Goal: Obtain resource: Download file/media

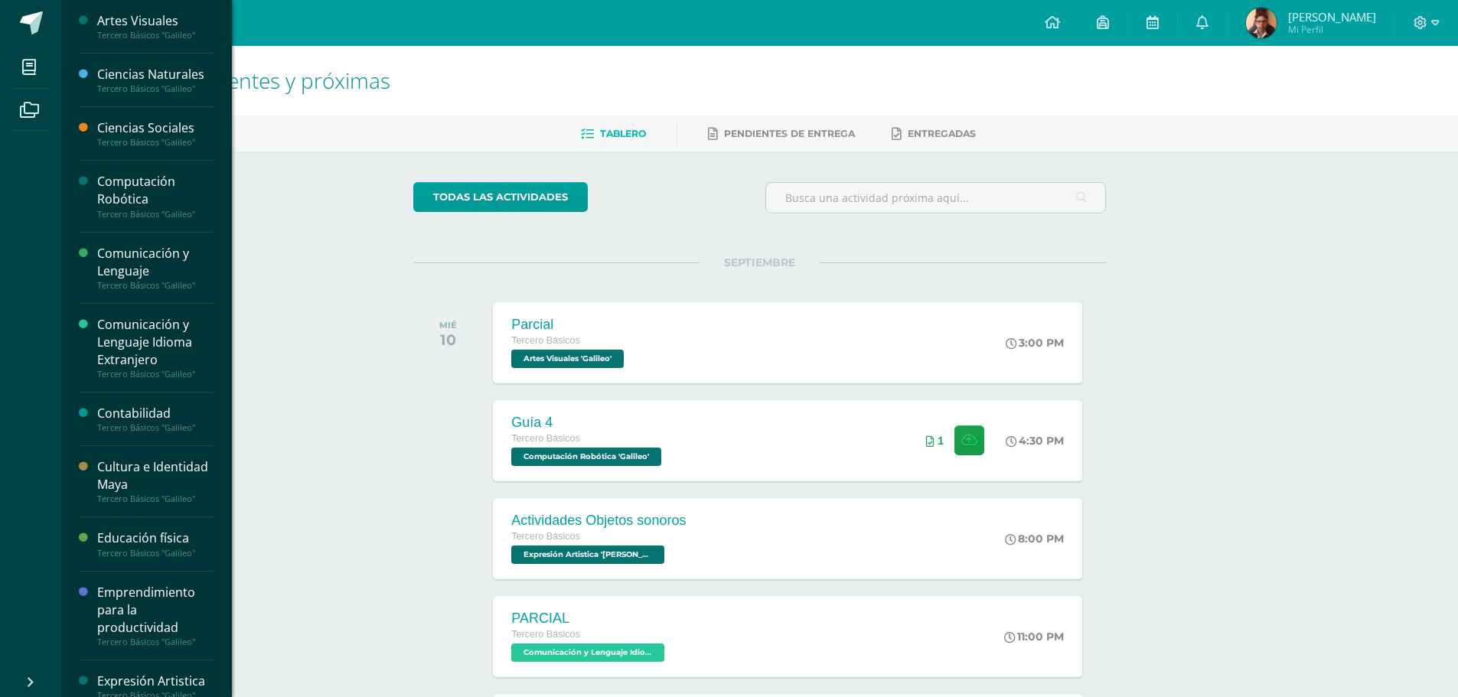
click at [134, 19] on div "Artes Visuales" at bounding box center [155, 21] width 116 height 18
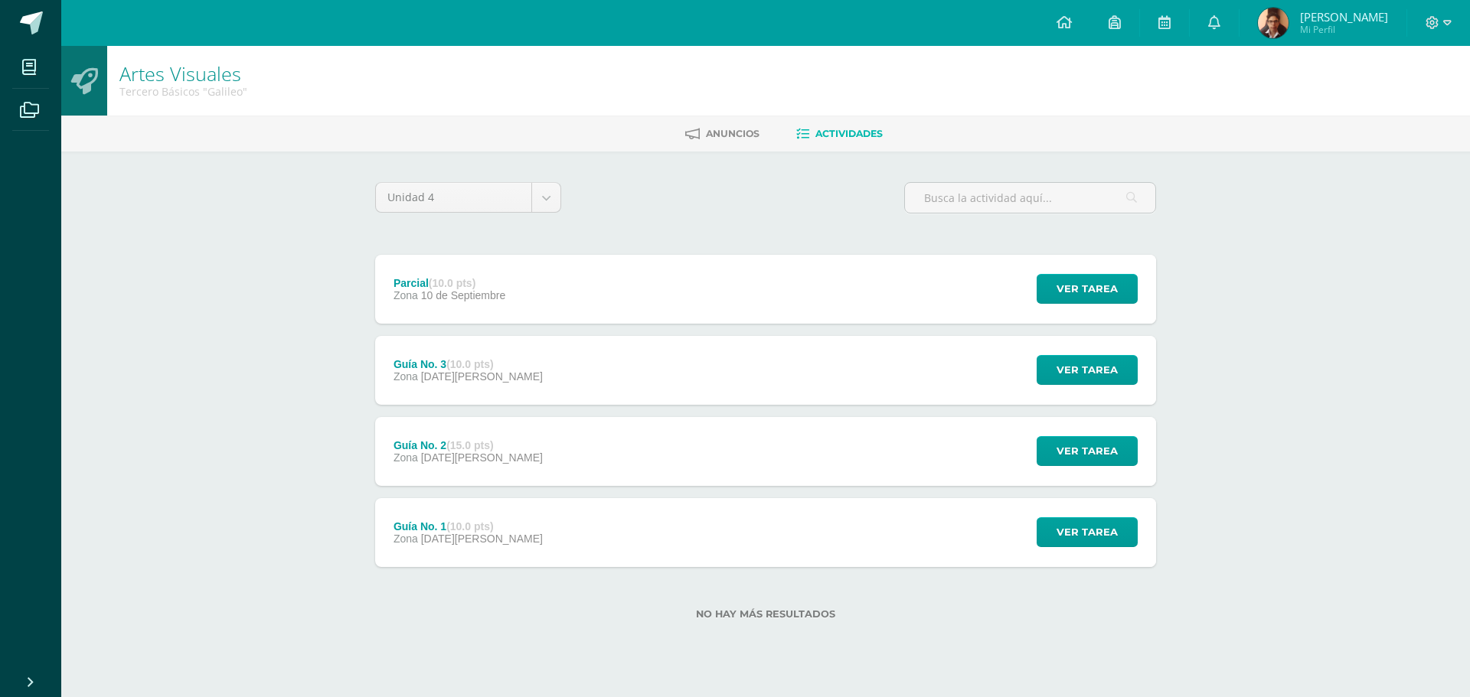
click at [469, 364] on strong "(10.0 pts)" at bounding box center [469, 364] width 47 height 12
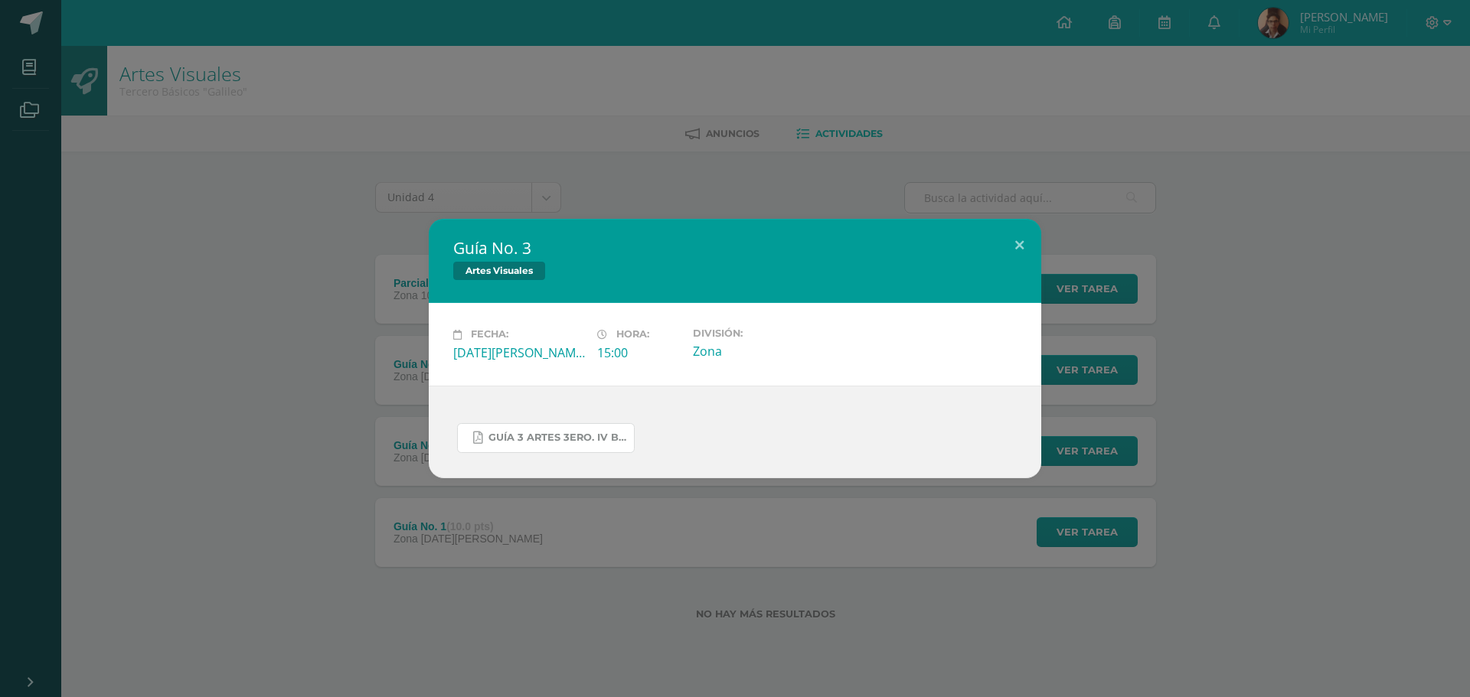
click at [512, 442] on span "GUÍA 3 ARTES 3ERO. IV BIM.docx.pdf" at bounding box center [557, 438] width 138 height 12
click at [323, 342] on div "Guía No. 3 Artes Visuales Fecha: Viernes 29 de Agosto Hora: 15:00 División: Zona" at bounding box center [735, 348] width 1458 height 259
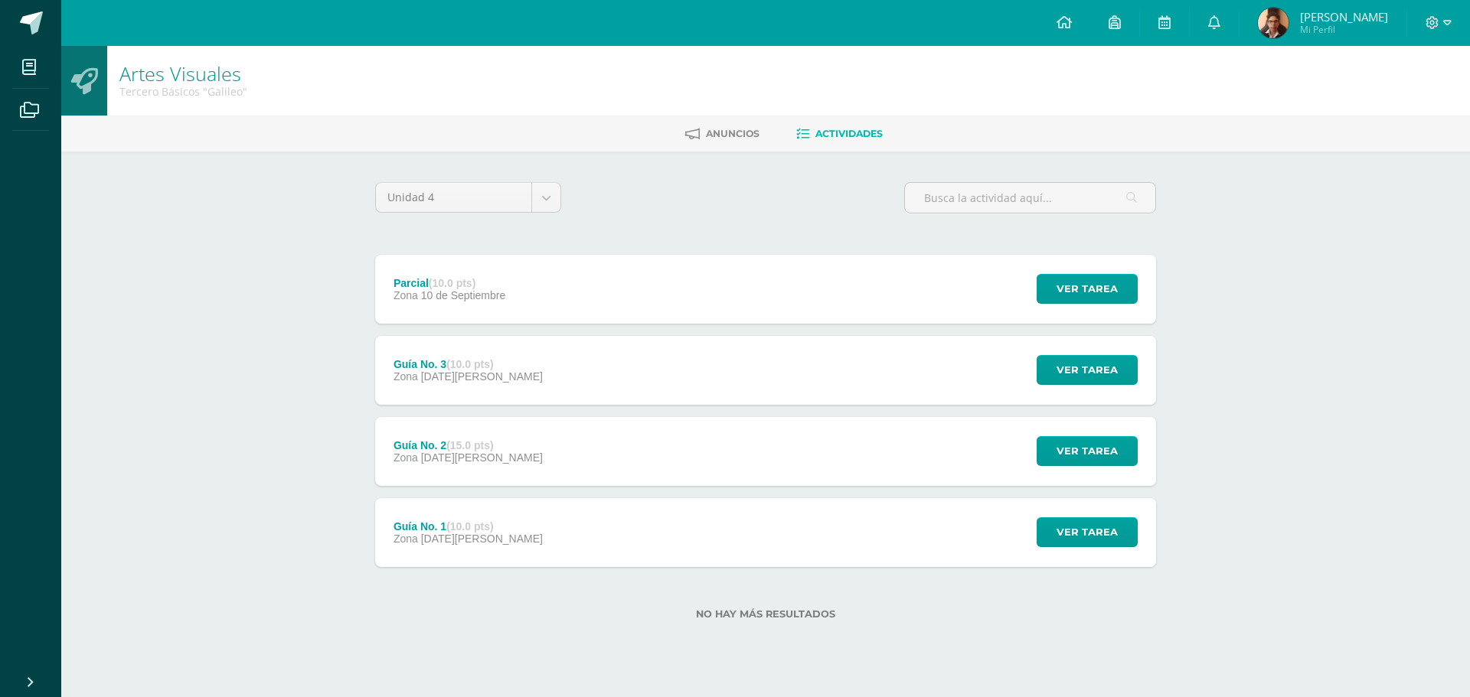
click at [433, 473] on div "Guía No. 2 (15.0 pts) Zona 22 de Agosto" at bounding box center [468, 451] width 186 height 69
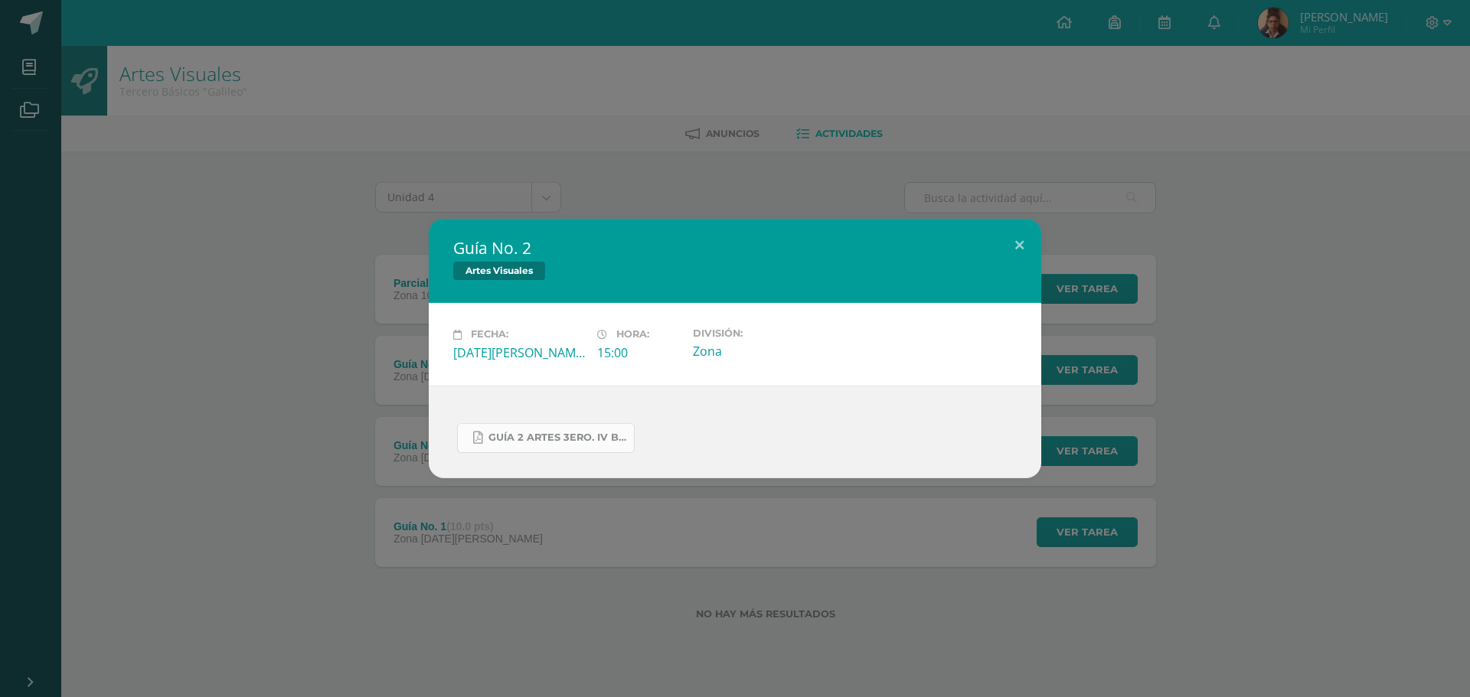
click at [493, 446] on link "GUÍA 2 ARTES 3ERO. IV BIM.pdf" at bounding box center [546, 438] width 178 height 30
